Goal: Task Accomplishment & Management: Manage account settings

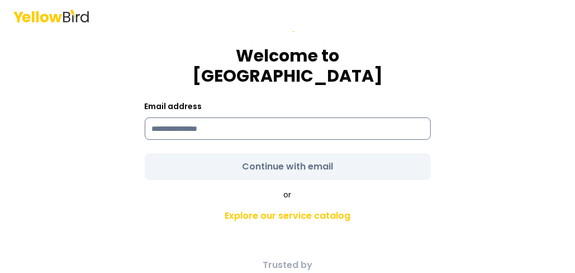
click at [256, 121] on input at bounding box center [288, 128] width 286 height 22
type input "**********"
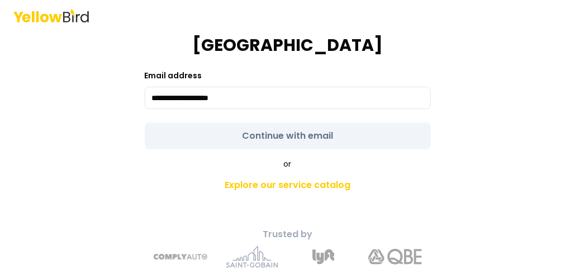
scroll to position [31, 0]
click at [266, 122] on form "**********" at bounding box center [288, 61] width 286 height 174
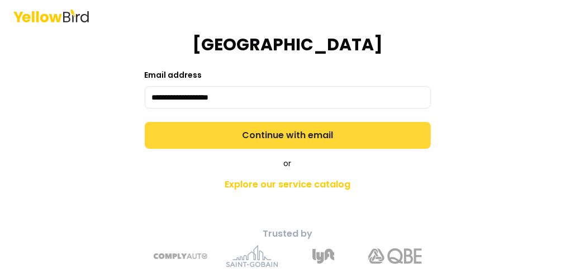
click at [263, 122] on button "Continue with email" at bounding box center [288, 135] width 286 height 27
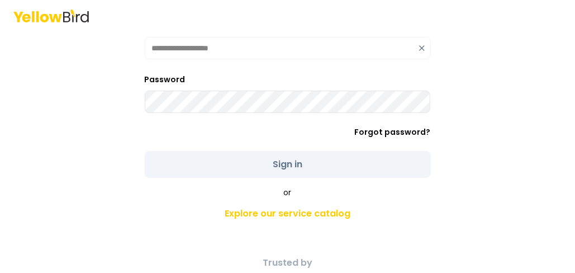
scroll to position [0, 0]
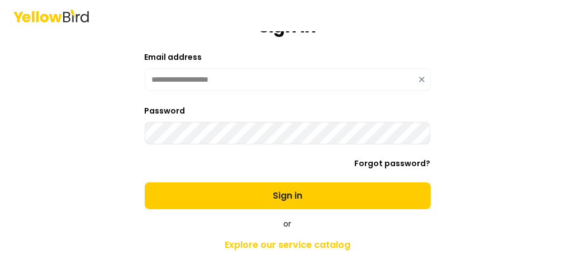
click at [306, 189] on button "Sign in" at bounding box center [288, 195] width 286 height 27
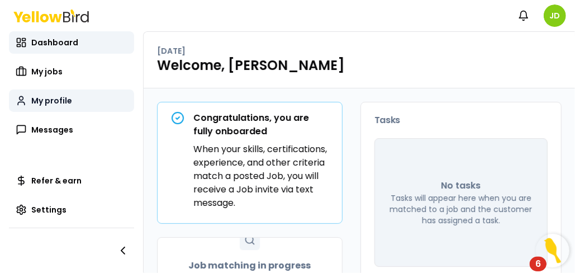
click at [47, 101] on span "My profile" at bounding box center [51, 100] width 41 height 11
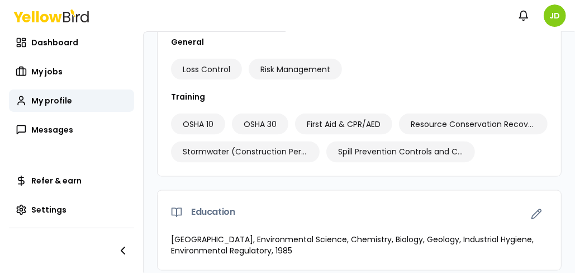
scroll to position [838, 0]
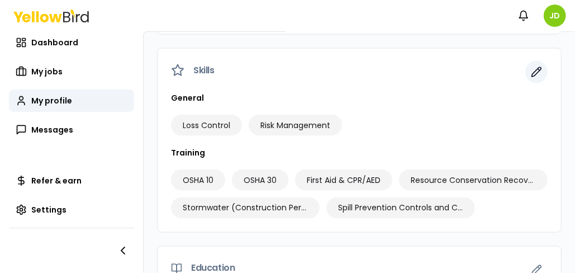
click at [531, 66] on icon "button" at bounding box center [536, 71] width 11 height 11
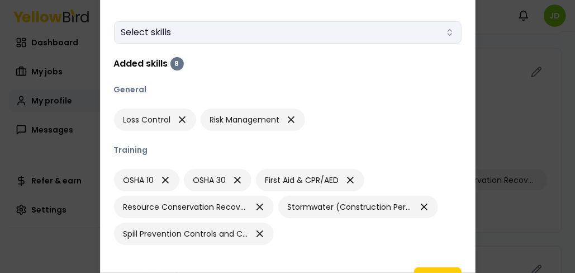
click at [253, 32] on button "Select skills" at bounding box center [287, 32] width 347 height 22
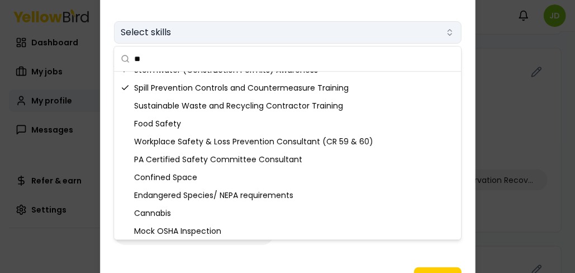
scroll to position [0, 0]
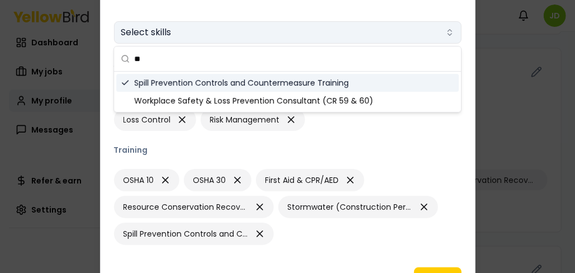
type input "*"
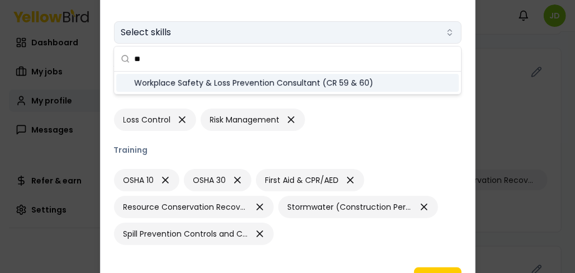
type input "*"
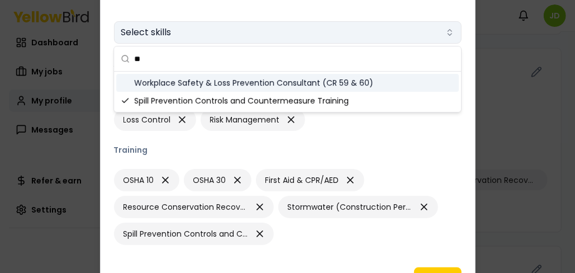
scroll to position [31, 0]
type input "*"
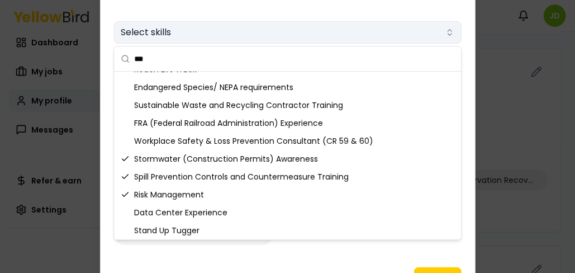
scroll to position [0, 0]
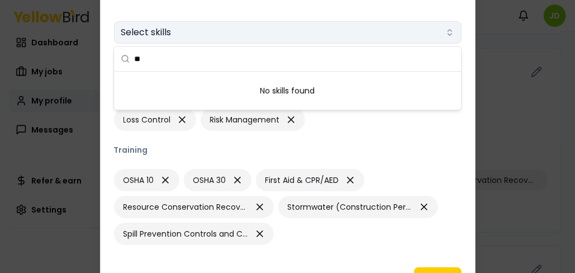
type input "*"
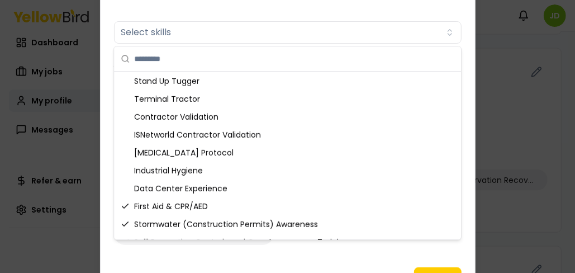
scroll to position [268, 0]
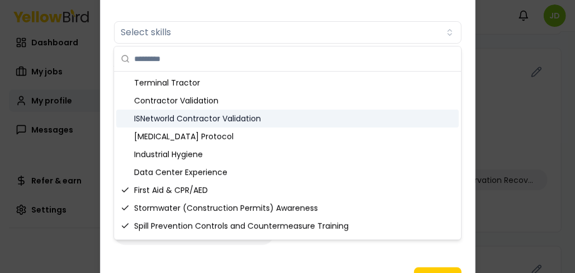
click at [186, 119] on div "ISNetworld Contractor Validation" at bounding box center [287, 119] width 342 height 18
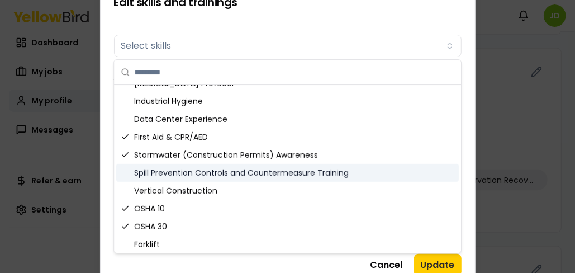
scroll to position [335, 0]
click at [178, 169] on div "Spill Prevention Controls and Countermeasure Training" at bounding box center [287, 172] width 342 height 18
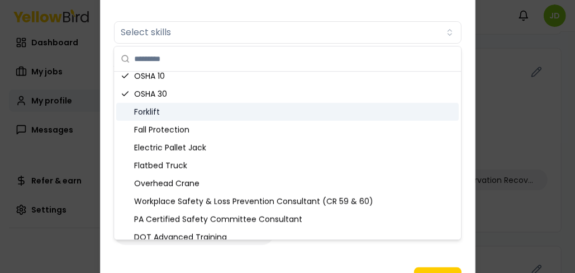
scroll to position [462, 0]
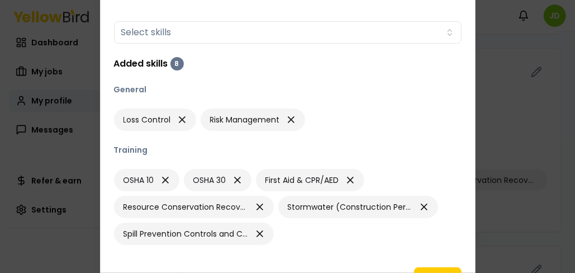
click at [405, 254] on form "Skills Select skills Added skills 8 General Loss Control Risk Management Traini…" at bounding box center [287, 130] width 347 height 255
click at [444, 269] on button "Update" at bounding box center [437, 278] width 47 height 22
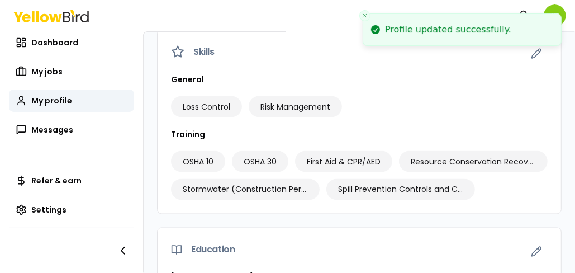
scroll to position [816, 0]
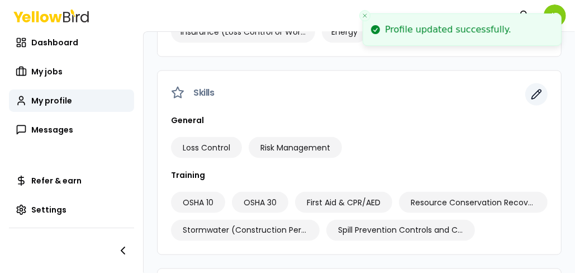
click at [532, 92] on icon "button" at bounding box center [536, 94] width 9 height 9
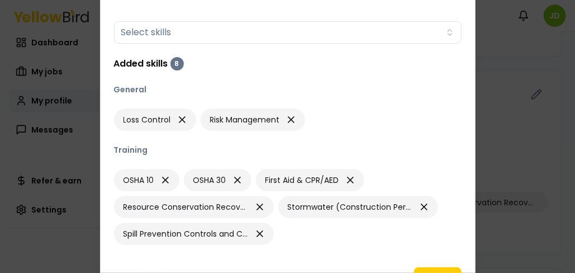
click at [178, 64] on div "8" at bounding box center [176, 63] width 13 height 13
click at [482, 95] on div at bounding box center [287, 136] width 575 height 273
click at [174, 63] on div "8" at bounding box center [176, 63] width 13 height 13
click at [149, 62] on h3 "Added skills" at bounding box center [141, 63] width 54 height 13
click at [447, 270] on button "Update" at bounding box center [437, 278] width 47 height 22
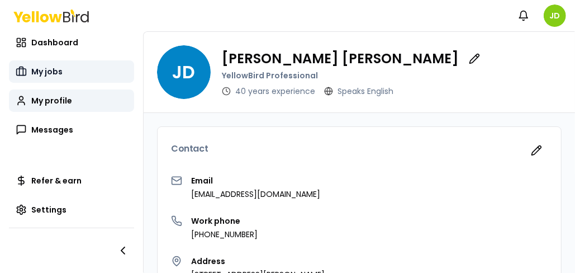
click at [56, 72] on span "My jobs" at bounding box center [46, 71] width 31 height 11
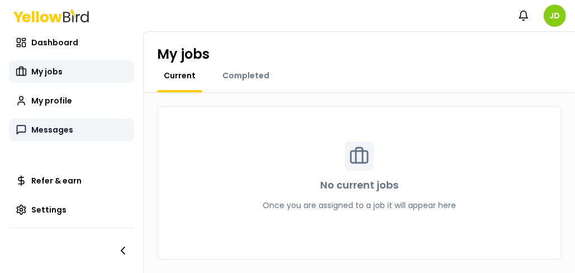
click at [56, 131] on span "Messages" at bounding box center [52, 129] width 42 height 11
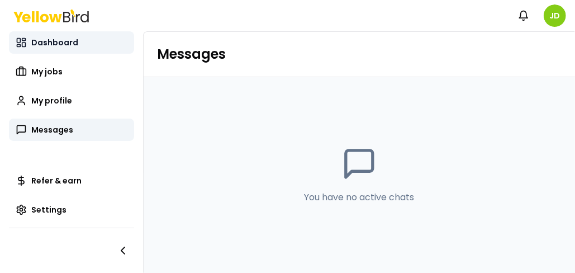
click at [51, 44] on span "Dashboard" at bounding box center [54, 42] width 47 height 11
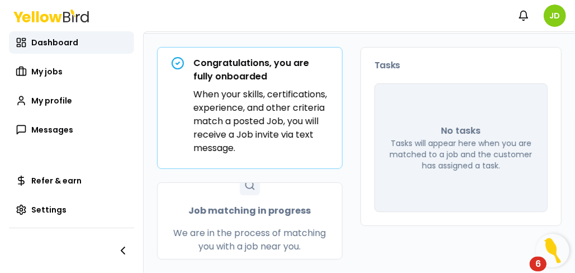
scroll to position [67, 0]
click at [551, 17] on html "Notifications JD Dashboard My jobs My profile Messages Refer & earn Settings Sa…" at bounding box center [287, 136] width 575 height 273
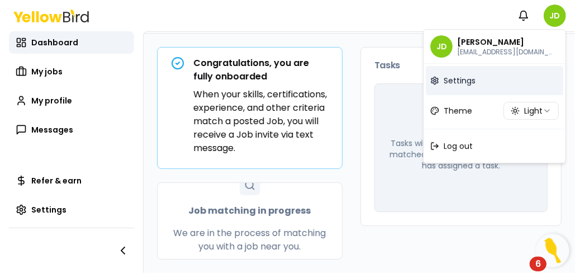
click at [453, 84] on span "Settings" at bounding box center [460, 80] width 32 height 11
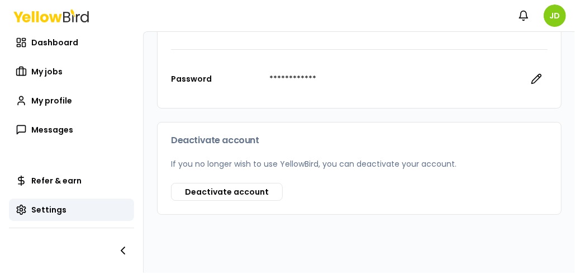
scroll to position [242, 0]
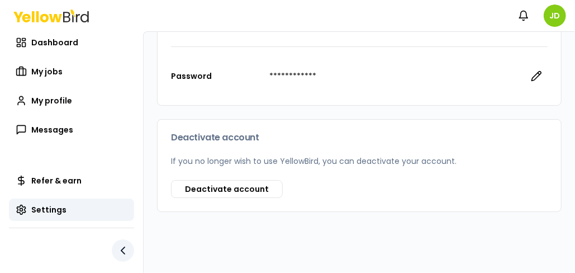
click at [121, 252] on icon "button" at bounding box center [122, 250] width 13 height 13
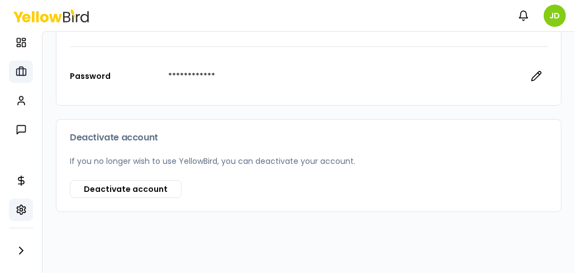
click at [20, 70] on icon at bounding box center [21, 71] width 11 height 11
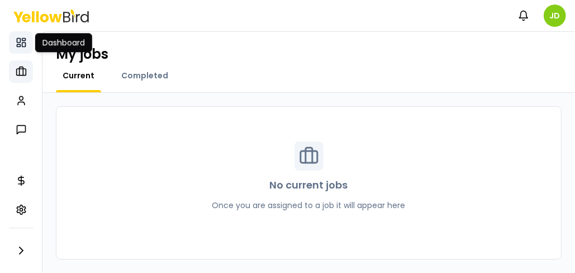
click at [21, 42] on icon at bounding box center [21, 42] width 11 height 11
